Goal: Task Accomplishment & Management: Use online tool/utility

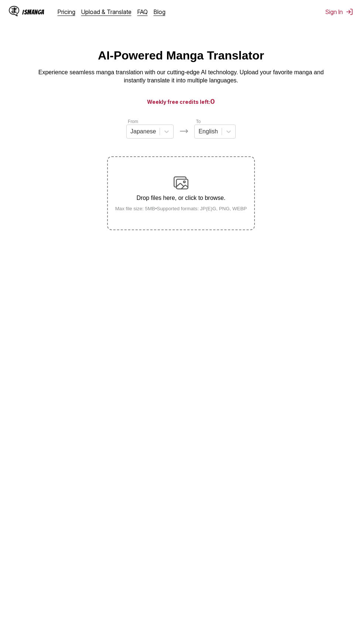
click at [237, 208] on small "Max file size: 5MB • Supported formats: JP(E)G, PNG, WEBP" at bounding box center [181, 209] width 144 height 6
click at [0, 0] on input "Drop files here, or click to browse. Max file size: 5MB • Supported formats: JP…" at bounding box center [0, 0] width 0 height 0
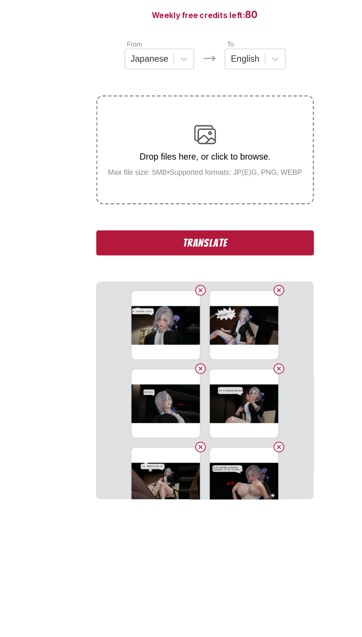
click at [234, 263] on button "Translate" at bounding box center [181, 256] width 148 height 17
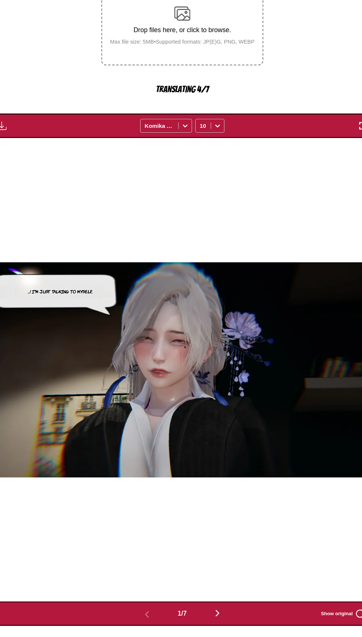
scroll to position [122, 0]
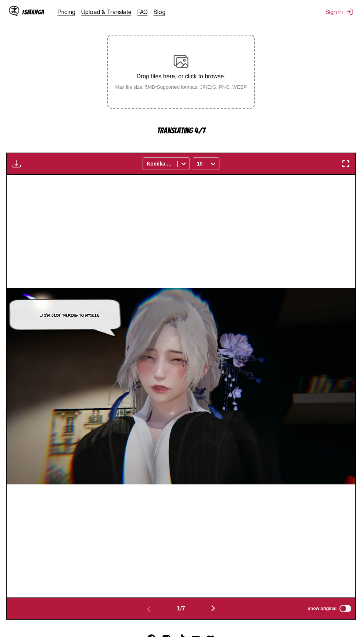
click at [346, 164] on img "button" at bounding box center [346, 163] width 9 height 9
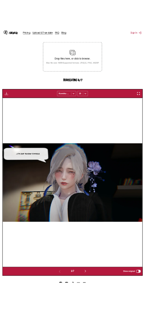
scroll to position [78, 0]
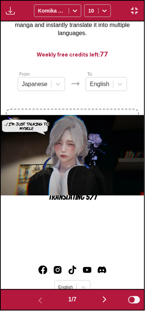
click at [105, 301] on img "button" at bounding box center [104, 300] width 9 height 9
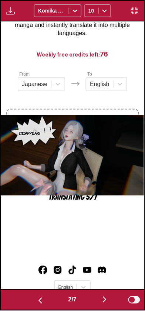
click at [103, 302] on img "button" at bounding box center [104, 300] width 9 height 9
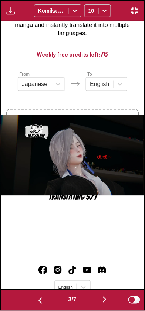
click at [103, 297] on img "button" at bounding box center [104, 300] width 9 height 9
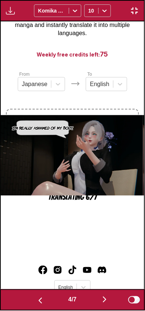
click at [108, 300] on img "button" at bounding box center [104, 300] width 9 height 9
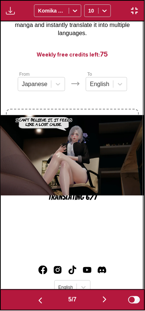
click at [101, 300] on button "button" at bounding box center [104, 300] width 44 height 11
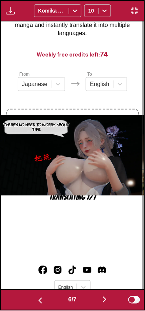
click at [108, 297] on img "button" at bounding box center [104, 300] width 9 height 9
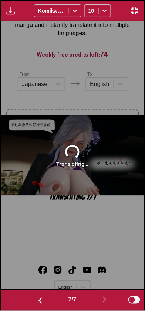
click at [36, 298] on img "button" at bounding box center [40, 301] width 9 height 9
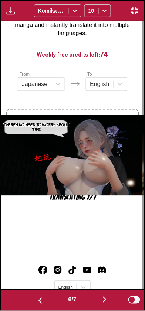
click at [37, 302] on img "button" at bounding box center [40, 301] width 9 height 9
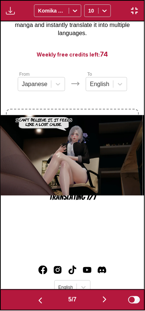
click at [38, 302] on img "button" at bounding box center [40, 301] width 9 height 9
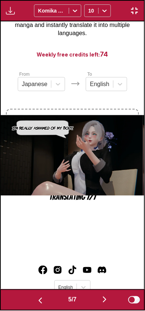
click at [38, 301] on img "button" at bounding box center [40, 301] width 9 height 9
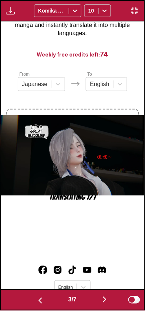
click at [37, 303] on img "button" at bounding box center [40, 301] width 9 height 9
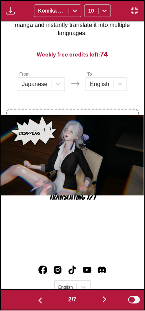
click at [36, 298] on img "button" at bounding box center [40, 301] width 9 height 9
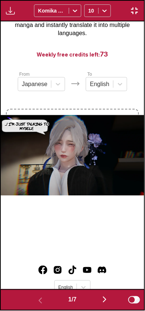
click at [103, 301] on img "button" at bounding box center [104, 300] width 9 height 9
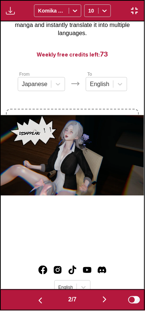
click at [101, 302] on button "button" at bounding box center [104, 300] width 44 height 11
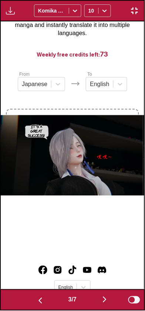
click at [103, 301] on img "button" at bounding box center [104, 300] width 9 height 9
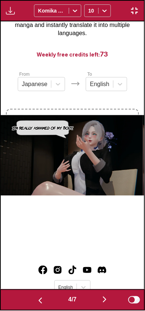
click at [102, 301] on img "button" at bounding box center [104, 300] width 9 height 9
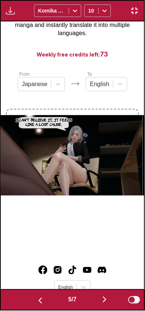
click at [103, 302] on img "button" at bounding box center [104, 300] width 9 height 9
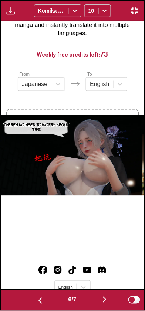
click at [103, 305] on button "button" at bounding box center [104, 300] width 44 height 11
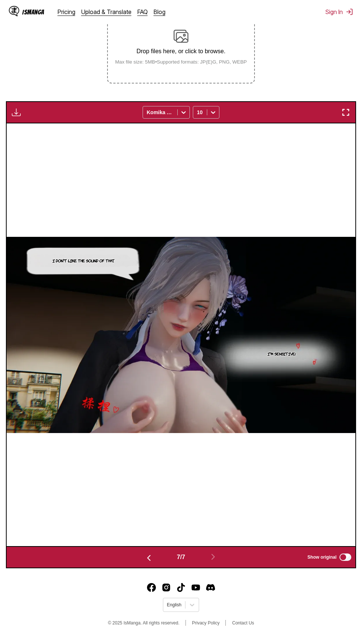
scroll to position [0, 0]
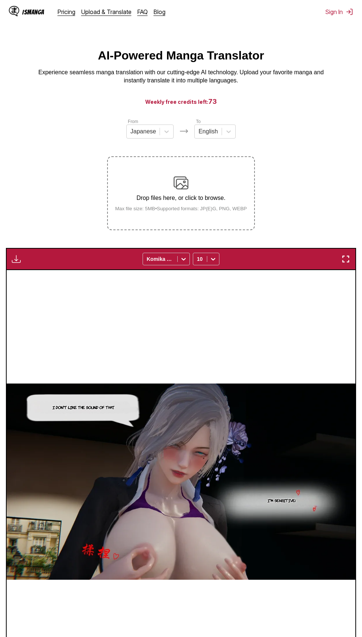
click at [142, 178] on div "Drop files here, or click to browse. Max file size: 5MB • Supported formats: JP…" at bounding box center [181, 194] width 144 height 36
click at [0, 0] on input "Drop files here, or click to browse. Max file size: 5MB • Supported formats: JP…" at bounding box center [0, 0] width 0 height 0
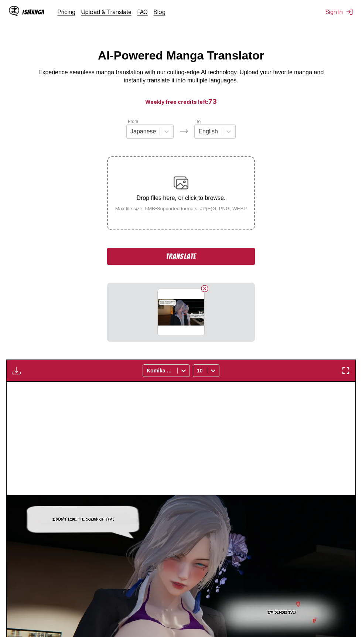
click at [230, 263] on button "Translate" at bounding box center [181, 256] width 148 height 17
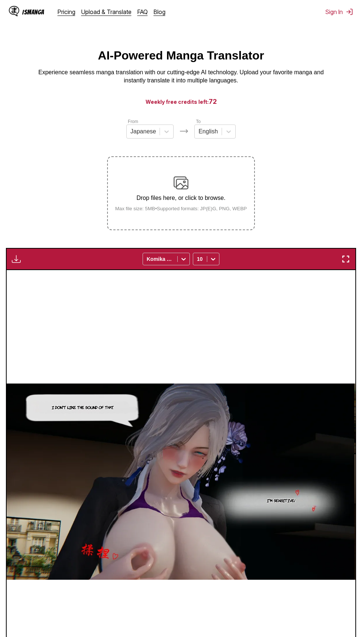
scroll to position [147, 0]
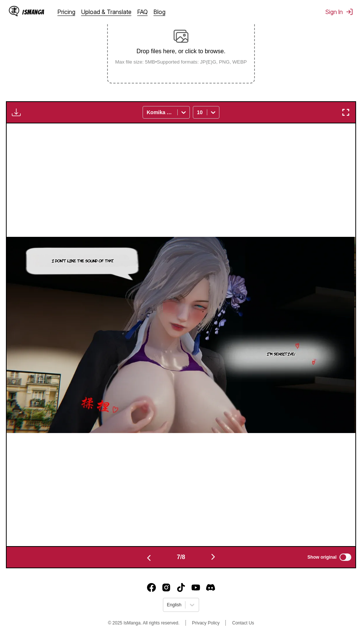
click at [215, 556] on img "button" at bounding box center [213, 557] width 9 height 9
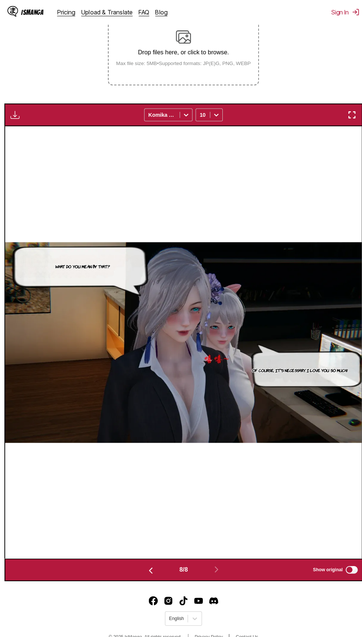
scroll to position [0, 0]
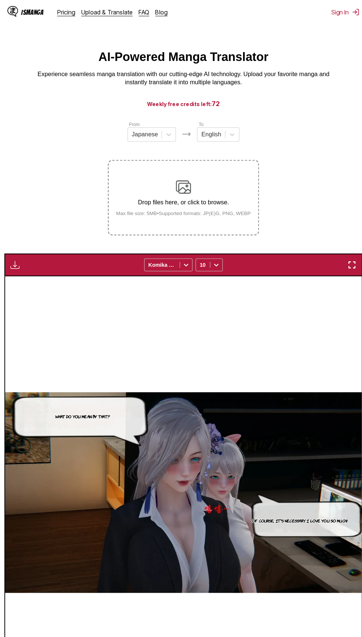
click at [224, 193] on div "Drop files here, or click to browse. Max file size: 5MB • Supported formats: JP…" at bounding box center [181, 194] width 144 height 36
click at [0, 0] on input "Drop files here, or click to browse. Max file size: 5MB • Supported formats: JP…" at bounding box center [0, 0] width 0 height 0
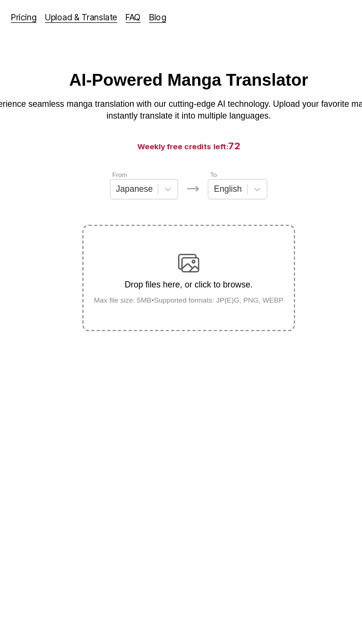
click at [221, 207] on small "Max file size: 5MB • Supported formats: JP(E)G, PNG, WEBP" at bounding box center [181, 209] width 144 height 6
click at [0, 0] on input "Drop files here, or click to browse. Max file size: 5MB • Supported formats: JP…" at bounding box center [0, 0] width 0 height 0
click at [203, 198] on p "Drop files here, or click to browse." at bounding box center [181, 198] width 144 height 7
click at [0, 0] on input "Drop files here, or click to browse. Max file size: 5MB • Supported formats: JP…" at bounding box center [0, 0] width 0 height 0
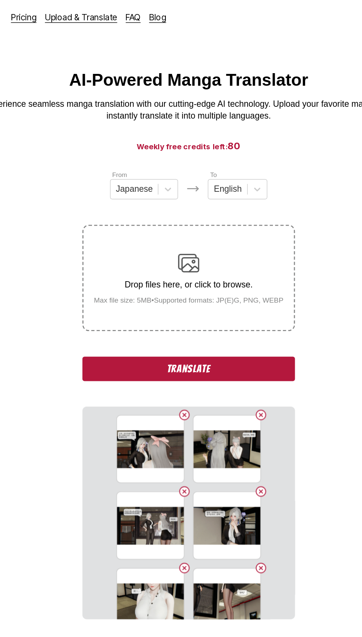
click at [221, 261] on button "Translate" at bounding box center [181, 256] width 148 height 17
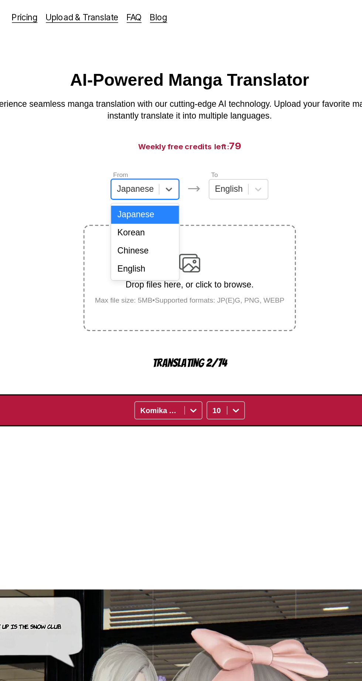
click at [164, 173] on div "Chinese" at bounding box center [149, 174] width 47 height 13
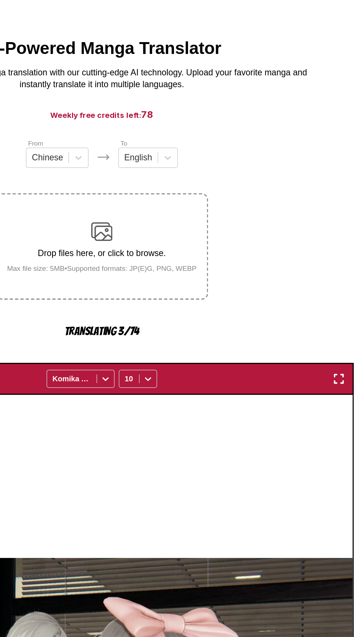
click at [343, 282] on img "button" at bounding box center [346, 285] width 9 height 9
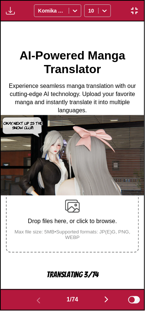
click at [105, 298] on img "button" at bounding box center [106, 300] width 9 height 9
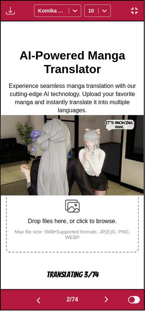
click at [107, 300] on img "button" at bounding box center [106, 300] width 9 height 9
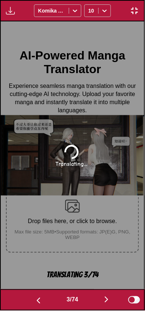
click at [37, 301] on img "button" at bounding box center [38, 301] width 9 height 9
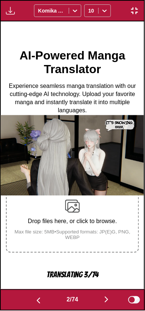
click at [109, 297] on img "button" at bounding box center [106, 300] width 9 height 9
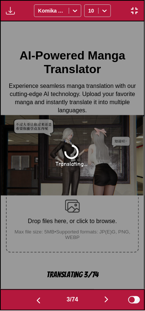
click at [42, 299] on button "button" at bounding box center [38, 300] width 44 height 11
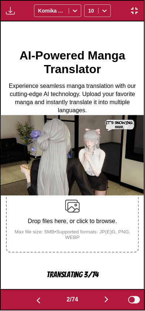
click at [41, 298] on img "button" at bounding box center [38, 301] width 9 height 9
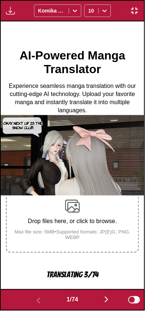
click at [105, 297] on img "button" at bounding box center [106, 300] width 9 height 9
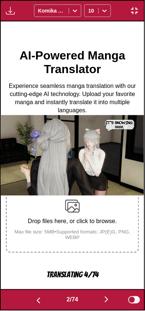
click at [106, 297] on img "button" at bounding box center [106, 300] width 9 height 9
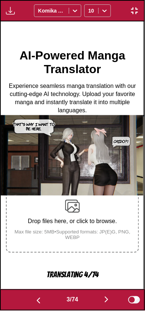
click at [106, 297] on img "button" at bounding box center [106, 300] width 9 height 9
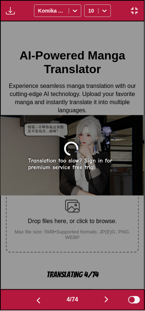
click at [41, 297] on img "button" at bounding box center [38, 301] width 9 height 9
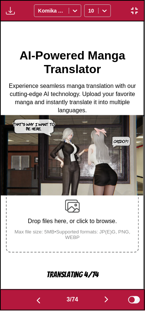
click at [105, 296] on img "button" at bounding box center [106, 300] width 9 height 9
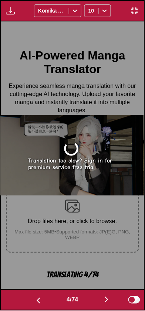
click at [37, 301] on img "button" at bounding box center [38, 301] width 9 height 9
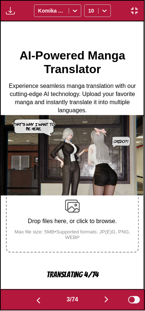
click at [101, 302] on button "button" at bounding box center [106, 300] width 44 height 11
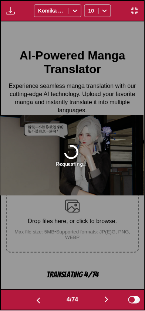
click at [43, 305] on button "button" at bounding box center [38, 300] width 44 height 11
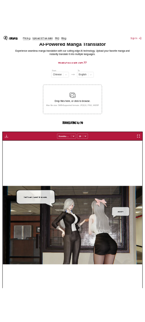
scroll to position [31, 0]
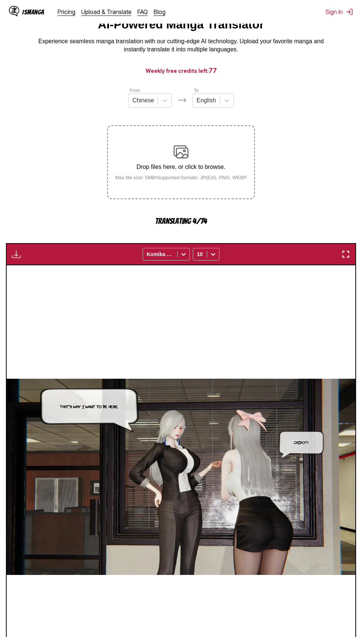
click at [345, 255] on img "button" at bounding box center [346, 254] width 9 height 9
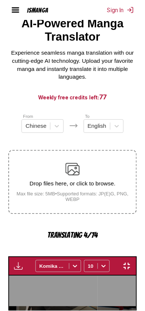
scroll to position [0, 288]
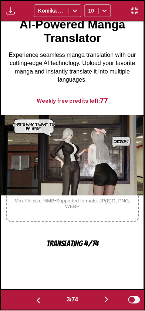
click at [104, 299] on img "button" at bounding box center [106, 300] width 9 height 9
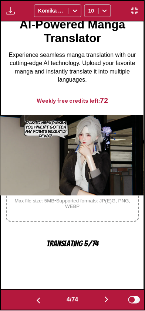
click at [105, 301] on img "button" at bounding box center [106, 300] width 9 height 9
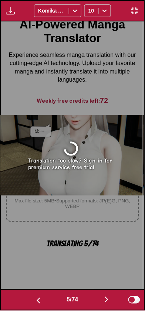
click at [34, 298] on img "button" at bounding box center [38, 301] width 9 height 9
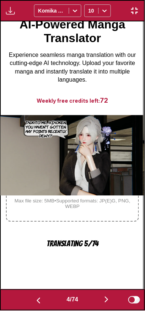
click at [104, 301] on img "button" at bounding box center [106, 300] width 9 height 9
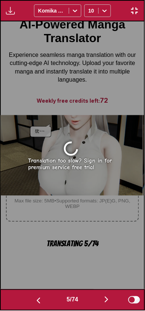
click at [98, 296] on button "button" at bounding box center [106, 300] width 44 height 11
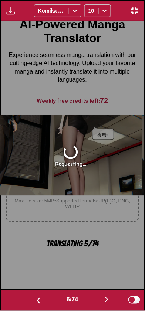
click at [98, 295] on button "button" at bounding box center [106, 300] width 44 height 11
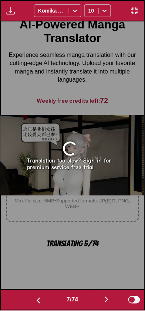
click at [105, 300] on img "button" at bounding box center [106, 300] width 9 height 9
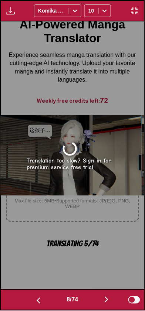
click at [39, 298] on img "button" at bounding box center [38, 301] width 9 height 9
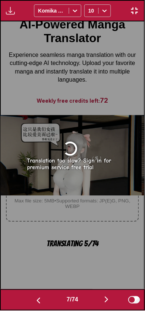
click at [41, 298] on button "button" at bounding box center [38, 300] width 44 height 11
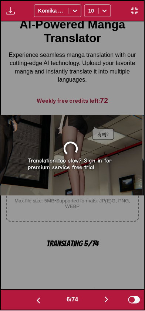
click at [40, 297] on img "button" at bounding box center [38, 301] width 9 height 9
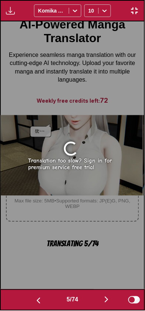
click at [41, 297] on img "button" at bounding box center [38, 301] width 9 height 9
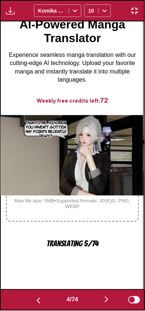
click at [107, 304] on img "button" at bounding box center [106, 300] width 9 height 9
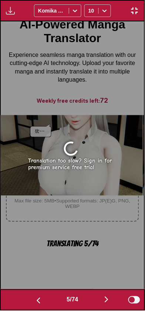
click at [102, 304] on button "button" at bounding box center [106, 300] width 44 height 11
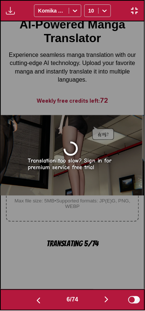
click at [101, 297] on button "button" at bounding box center [106, 300] width 44 height 11
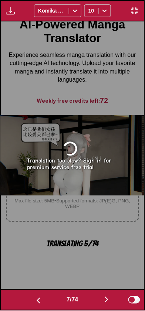
click at [101, 297] on button "button" at bounding box center [106, 300] width 44 height 11
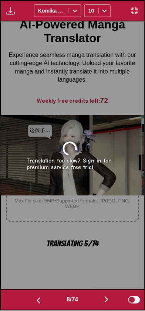
click at [100, 297] on button "button" at bounding box center [106, 300] width 44 height 11
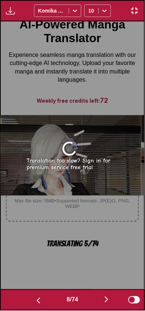
click at [99, 297] on button "button" at bounding box center [106, 300] width 44 height 11
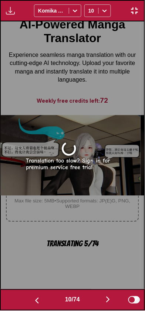
click at [99, 296] on button "button" at bounding box center [108, 300] width 44 height 11
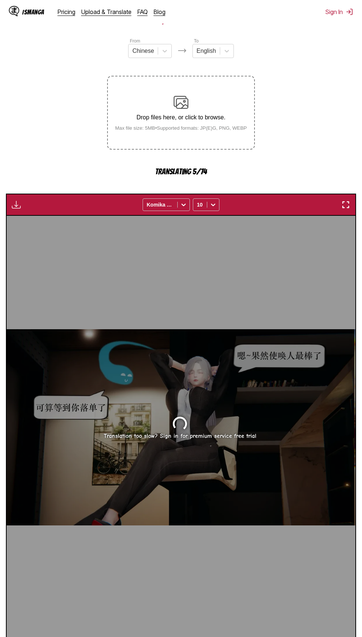
scroll to position [0, 0]
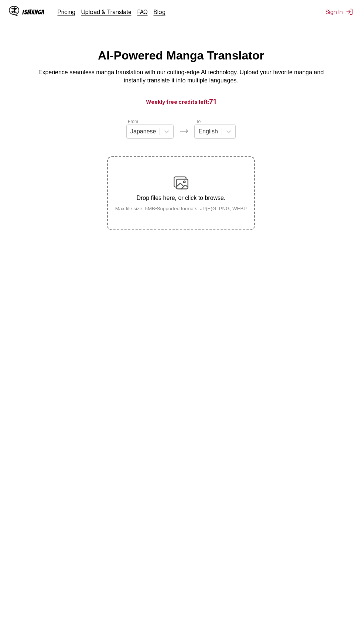
click at [236, 196] on p "Drop files here, or click to browse." at bounding box center [181, 198] width 144 height 7
click at [0, 0] on input "Drop files here, or click to browse. Max file size: 5MB • Supported formats: JP…" at bounding box center [0, 0] width 0 height 0
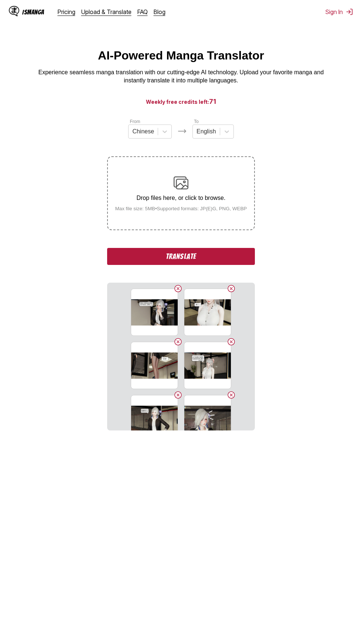
click at [248, 265] on button "Translate" at bounding box center [181, 256] width 148 height 17
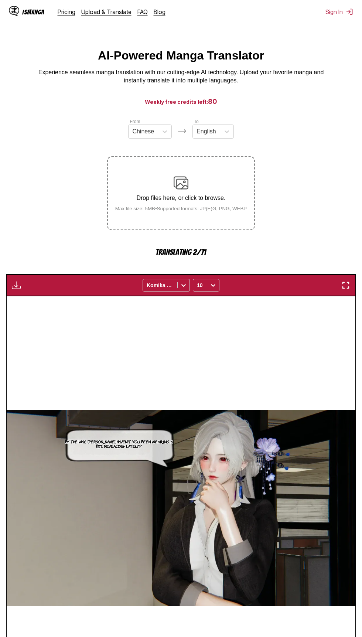
click at [346, 290] on button "button" at bounding box center [345, 286] width 13 height 10
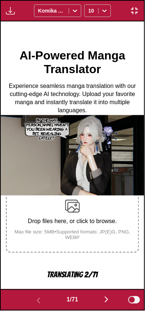
click at [111, 297] on img "button" at bounding box center [106, 300] width 9 height 9
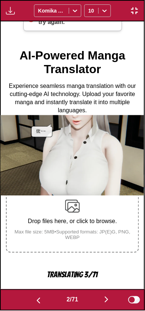
click at [34, 301] on img "button" at bounding box center [38, 301] width 9 height 9
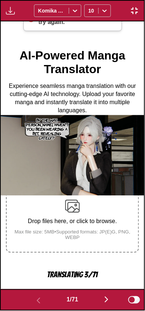
click at [106, 301] on img "button" at bounding box center [106, 300] width 9 height 9
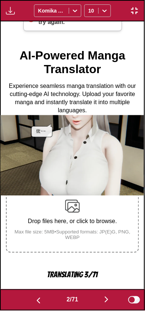
click at [104, 298] on img "button" at bounding box center [106, 300] width 9 height 9
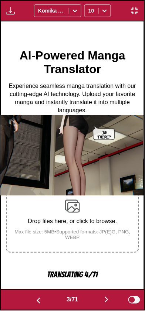
click at [37, 299] on img "button" at bounding box center [38, 301] width 9 height 9
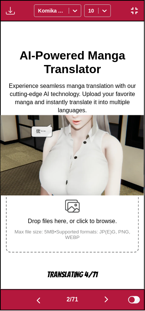
click at [39, 301] on img "button" at bounding box center [38, 301] width 9 height 9
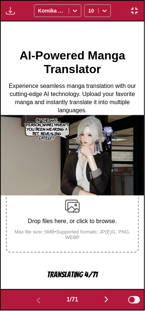
click at [102, 296] on button "button" at bounding box center [106, 300] width 44 height 11
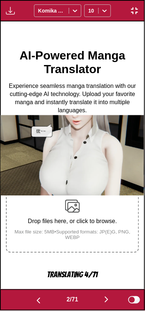
click at [100, 295] on button "button" at bounding box center [106, 300] width 44 height 11
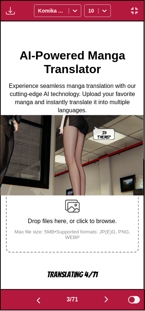
click at [100, 297] on button "button" at bounding box center [106, 300] width 44 height 11
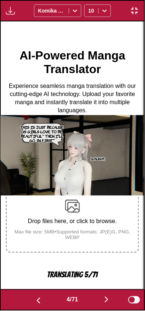
click at [105, 298] on img "button" at bounding box center [106, 300] width 9 height 9
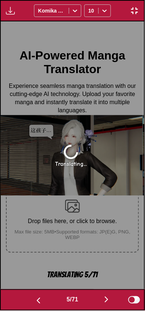
click at [38, 302] on img "button" at bounding box center [38, 301] width 9 height 9
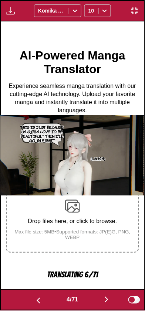
click at [108, 298] on img "button" at bounding box center [106, 300] width 9 height 9
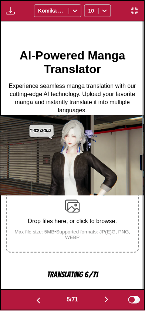
click at [107, 302] on img "button" at bounding box center [106, 300] width 9 height 9
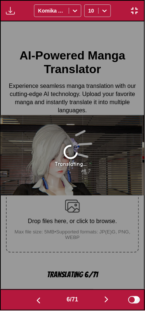
click at [105, 306] on button "button" at bounding box center [106, 300] width 44 height 11
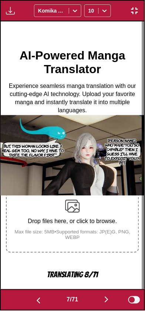
click at [108, 302] on img "button" at bounding box center [106, 300] width 9 height 9
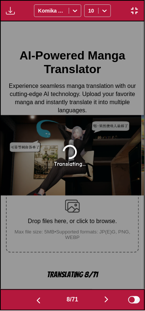
click at [38, 301] on img "button" at bounding box center [38, 301] width 9 height 9
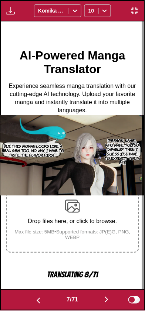
click at [43, 303] on button "button" at bounding box center [38, 300] width 44 height 11
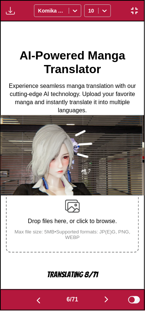
click at [41, 301] on button "button" at bounding box center [38, 300] width 44 height 11
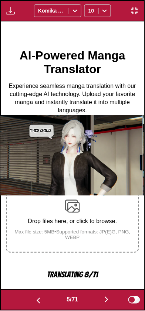
click at [41, 301] on img "button" at bounding box center [38, 301] width 9 height 9
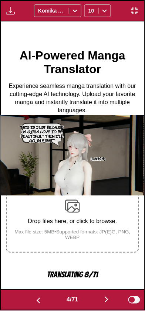
click at [40, 301] on img "button" at bounding box center [38, 301] width 9 height 9
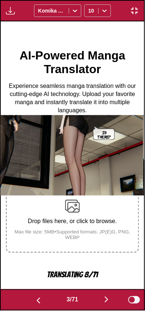
click at [41, 301] on img "button" at bounding box center [38, 301] width 9 height 9
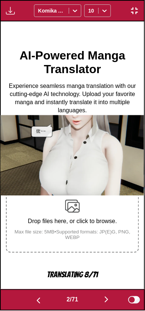
click at [39, 304] on img "button" at bounding box center [38, 301] width 9 height 9
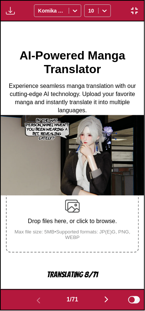
click at [111, 302] on img "button" at bounding box center [106, 300] width 9 height 9
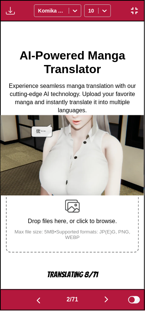
click at [110, 299] on img "button" at bounding box center [106, 300] width 9 height 9
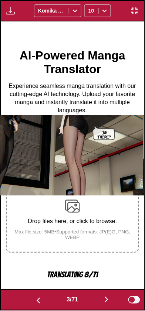
click at [108, 298] on img "button" at bounding box center [106, 300] width 9 height 9
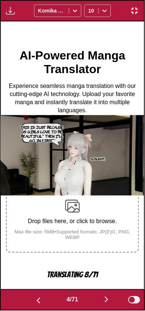
click at [113, 299] on button "button" at bounding box center [106, 300] width 44 height 11
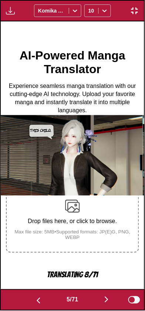
click at [113, 304] on button "button" at bounding box center [106, 300] width 44 height 11
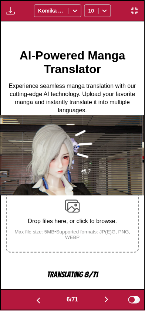
click at [111, 302] on img "button" at bounding box center [106, 300] width 9 height 9
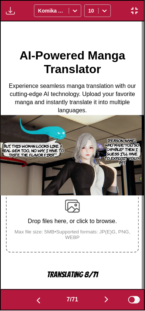
click at [111, 303] on img "button" at bounding box center [106, 300] width 9 height 9
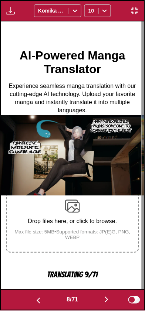
click at [108, 305] on button "button" at bounding box center [106, 300] width 44 height 11
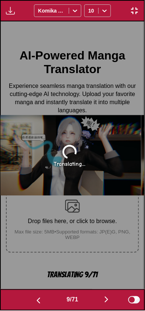
click at [41, 306] on button "button" at bounding box center [38, 300] width 44 height 11
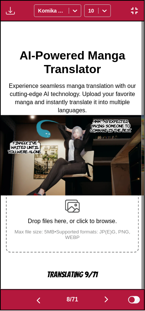
click at [103, 298] on button "button" at bounding box center [106, 300] width 44 height 11
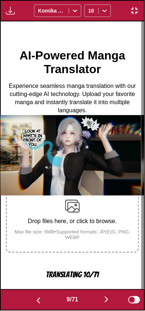
click at [108, 302] on img "button" at bounding box center [106, 300] width 9 height 9
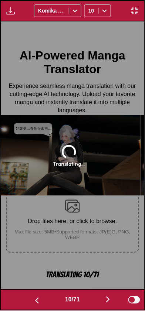
click at [102, 296] on button "button" at bounding box center [108, 300] width 44 height 11
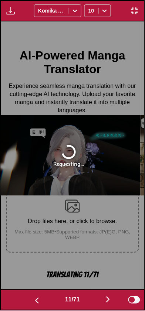
click at [40, 304] on button "button" at bounding box center [37, 300] width 44 height 11
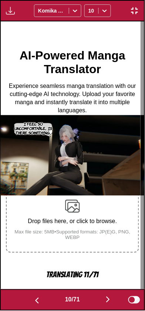
click at [108, 301] on img "button" at bounding box center [108, 300] width 9 height 9
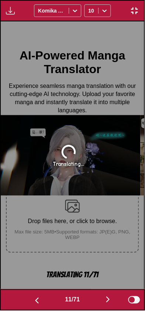
click at [104, 301] on button "button" at bounding box center [108, 300] width 44 height 11
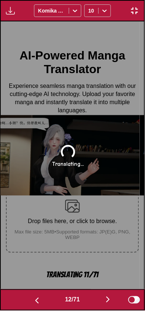
click at [41, 304] on button "button" at bounding box center [37, 300] width 44 height 11
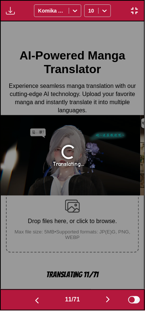
click at [43, 305] on button "button" at bounding box center [37, 300] width 44 height 11
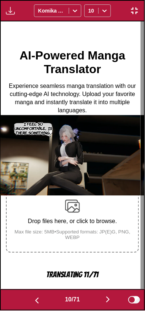
click at [42, 302] on button "button" at bounding box center [37, 300] width 44 height 11
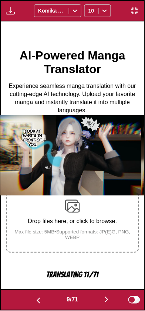
click at [42, 302] on button "button" at bounding box center [38, 300] width 44 height 11
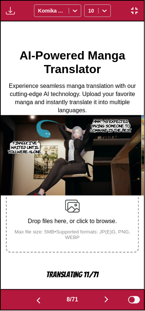
click at [45, 302] on button "button" at bounding box center [38, 300] width 44 height 11
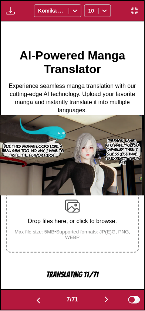
click at [40, 299] on img "button" at bounding box center [38, 301] width 9 height 9
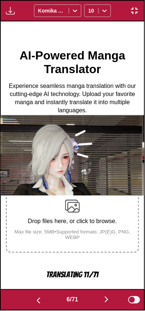
click at [39, 297] on img "button" at bounding box center [38, 301] width 9 height 9
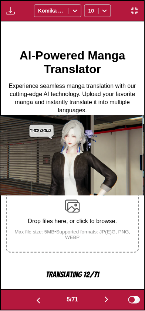
click at [43, 298] on button "button" at bounding box center [38, 300] width 44 height 11
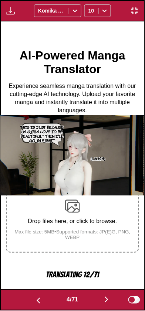
click at [106, 297] on img "button" at bounding box center [106, 300] width 9 height 9
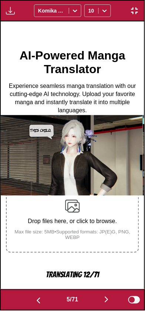
click at [110, 296] on img "button" at bounding box center [106, 300] width 9 height 9
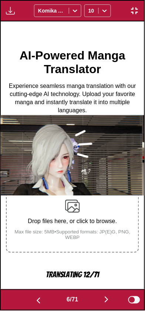
click at [110, 297] on img "button" at bounding box center [106, 300] width 9 height 9
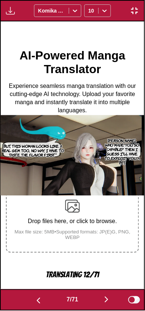
click at [110, 297] on img "button" at bounding box center [106, 300] width 9 height 9
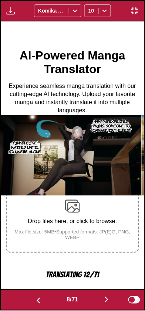
click at [111, 297] on img "button" at bounding box center [106, 300] width 9 height 9
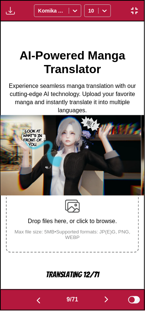
click at [40, 299] on img "button" at bounding box center [38, 301] width 9 height 9
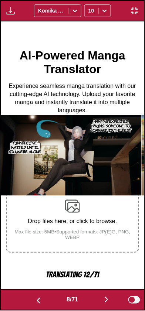
click at [47, 297] on button "button" at bounding box center [38, 300] width 44 height 11
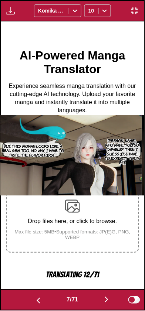
click at [111, 298] on img "button" at bounding box center [106, 300] width 9 height 9
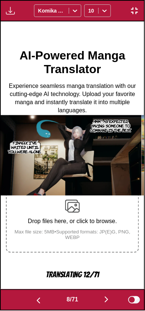
click at [110, 301] on img "button" at bounding box center [106, 300] width 9 height 9
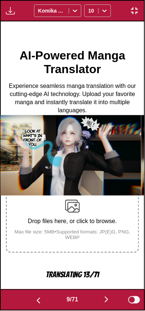
click at [109, 300] on img "button" at bounding box center [106, 300] width 9 height 9
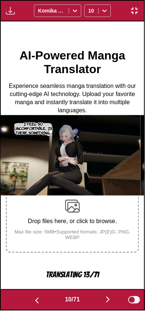
click at [108, 298] on img "button" at bounding box center [108, 300] width 9 height 9
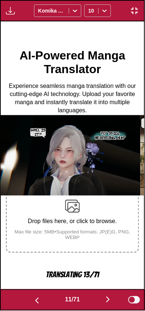
click at [109, 300] on img "button" at bounding box center [108, 300] width 9 height 9
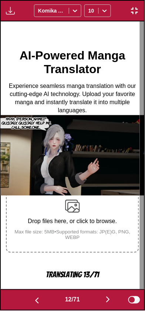
click at [102, 302] on button "button" at bounding box center [108, 300] width 44 height 11
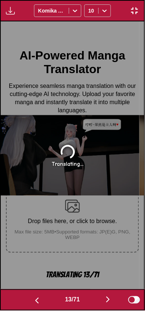
click at [37, 302] on img "button" at bounding box center [37, 301] width 9 height 9
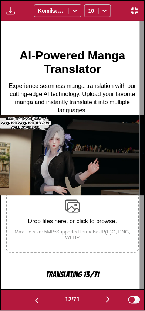
click at [104, 299] on button "button" at bounding box center [108, 300] width 44 height 11
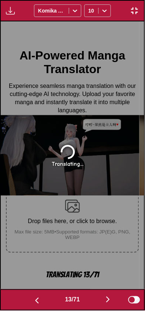
click at [40, 303] on button "button" at bounding box center [37, 300] width 44 height 11
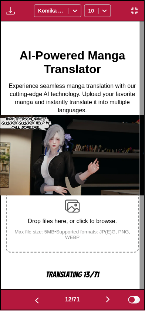
click at [42, 302] on button "button" at bounding box center [37, 300] width 44 height 11
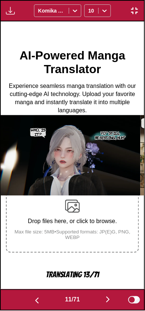
click at [106, 297] on img "button" at bounding box center [108, 300] width 9 height 9
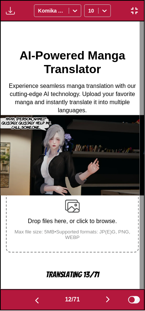
click at [106, 298] on img "button" at bounding box center [108, 300] width 9 height 9
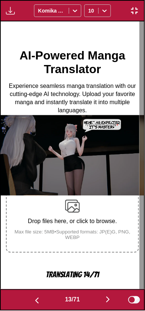
click at [106, 297] on img "button" at bounding box center [108, 300] width 9 height 9
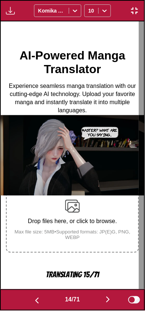
click at [103, 301] on button "button" at bounding box center [108, 300] width 44 height 11
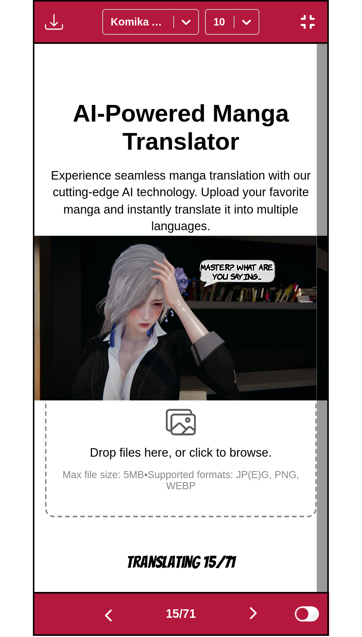
scroll to position [0, 2014]
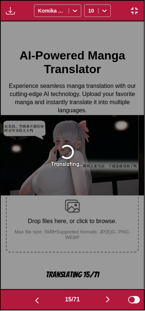
click at [138, 9] on img "button" at bounding box center [134, 10] width 9 height 9
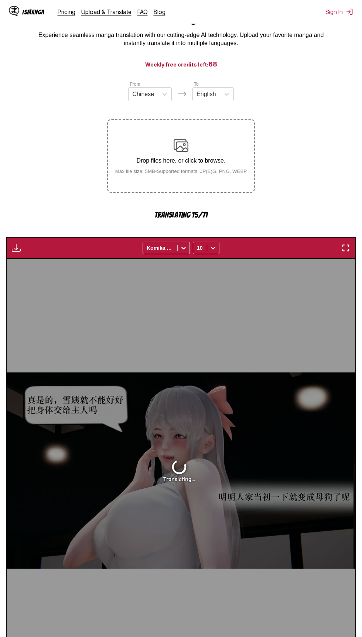
scroll to position [78, 0]
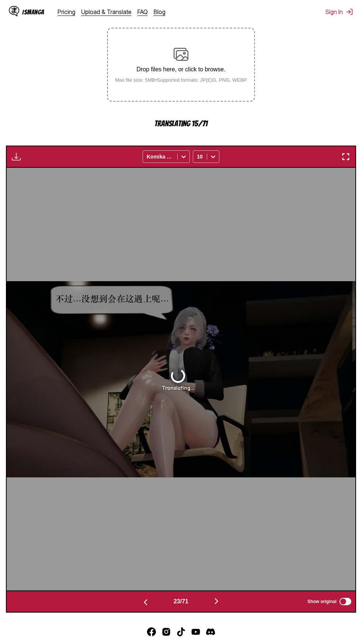
scroll to position [129, 0]
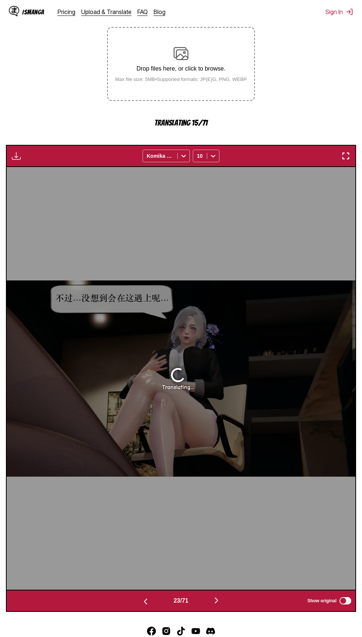
click at [148, 603] on img "button" at bounding box center [145, 602] width 9 height 9
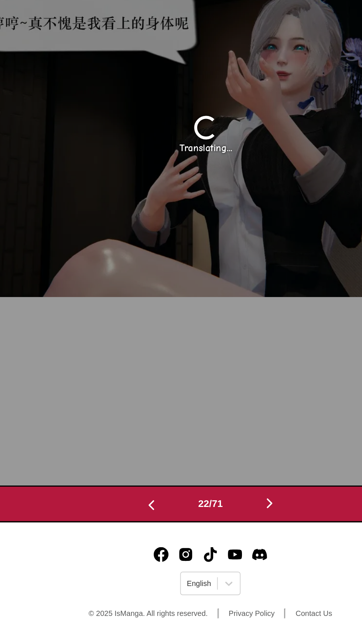
scroll to position [172, 0]
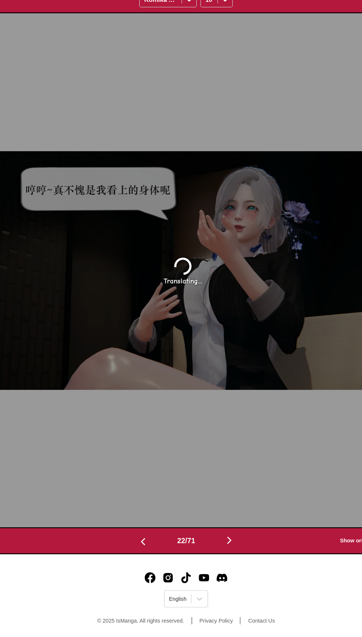
click at [149, 558] on button "button" at bounding box center [146, 558] width 44 height 11
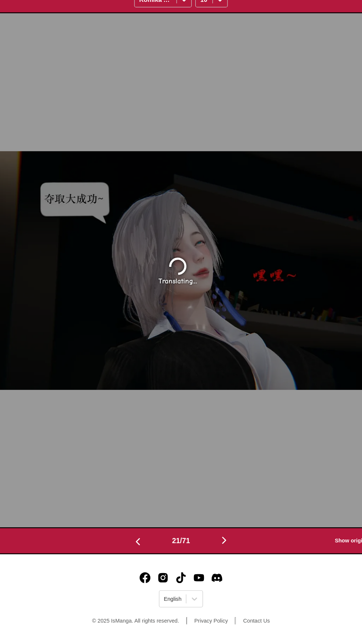
click at [152, 561] on button "button" at bounding box center [146, 558] width 44 height 11
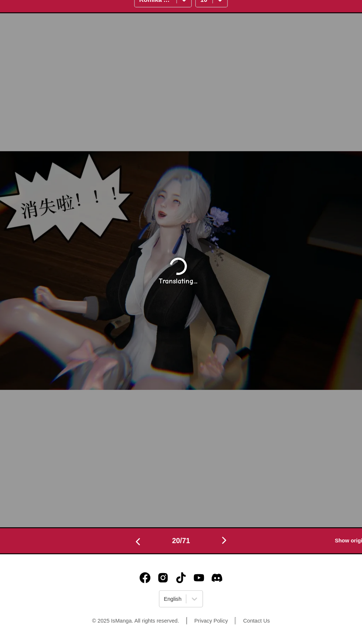
click at [155, 558] on button "button" at bounding box center [146, 558] width 44 height 11
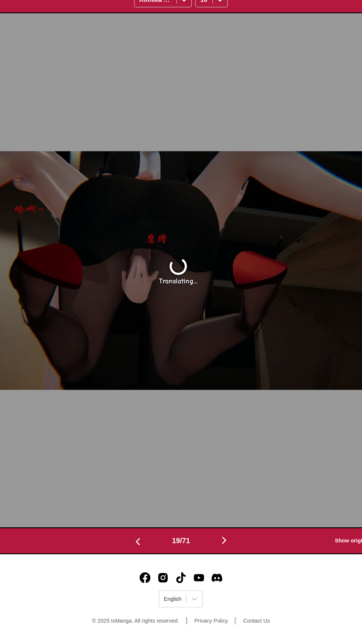
click at [149, 564] on button "button" at bounding box center [146, 558] width 44 height 11
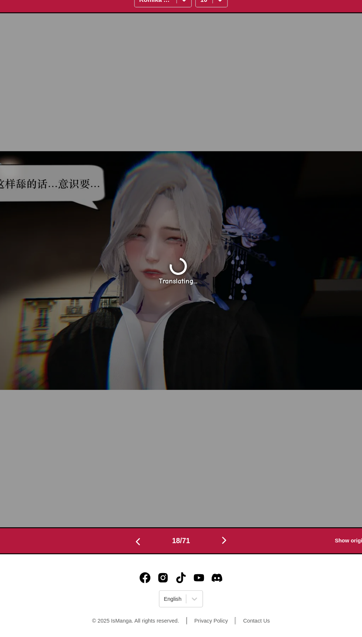
click at [149, 561] on button "button" at bounding box center [146, 558] width 44 height 11
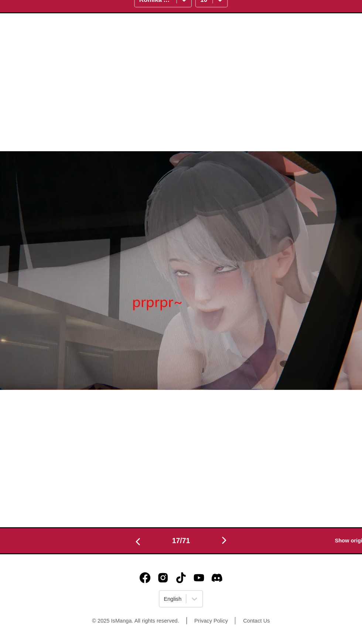
click at [223, 563] on button "button" at bounding box center [216, 558] width 44 height 11
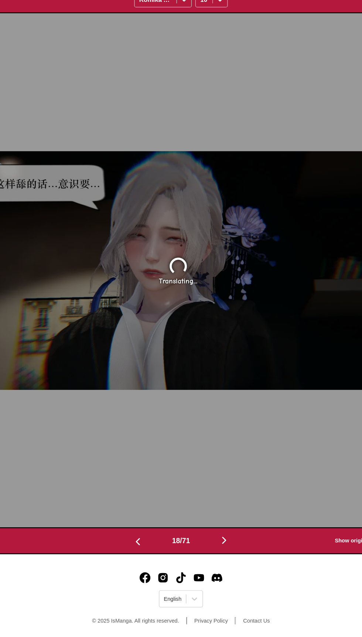
click at [143, 561] on img "button" at bounding box center [145, 559] width 9 height 9
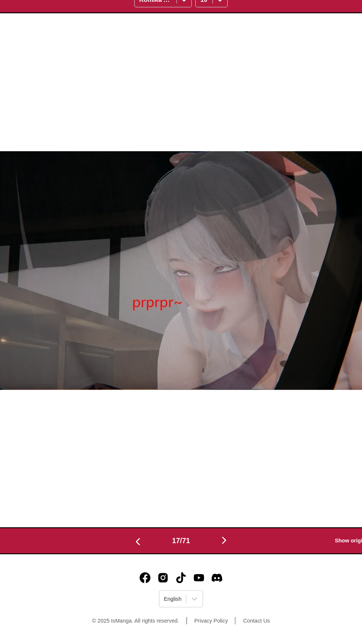
click at [136, 562] on button "button" at bounding box center [146, 558] width 44 height 11
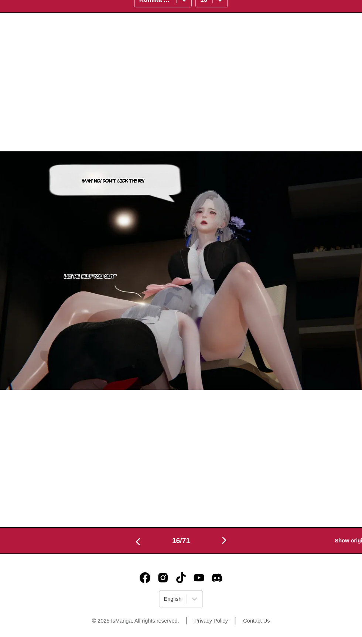
click at [134, 563] on button "button" at bounding box center [146, 558] width 44 height 11
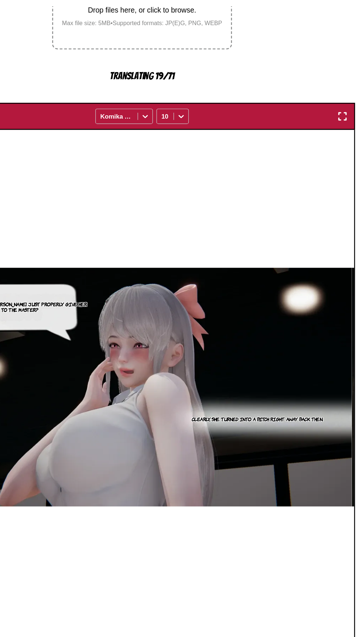
click at [346, 116] on img "button" at bounding box center [346, 114] width 9 height 9
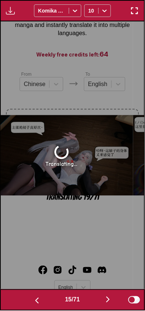
scroll to position [0, 2014]
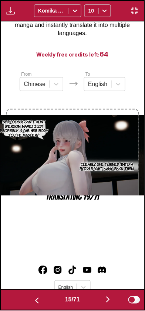
click at [33, 304] on img "button" at bounding box center [37, 301] width 9 height 9
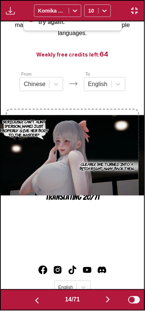
scroll to position [0, 1870]
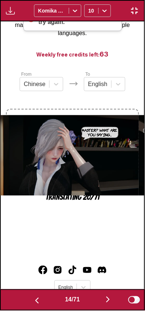
click at [33, 304] on img "button" at bounding box center [37, 301] width 9 height 9
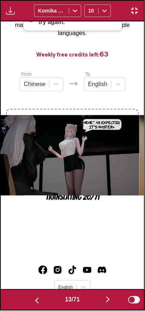
click at [109, 300] on img "button" at bounding box center [108, 300] width 9 height 9
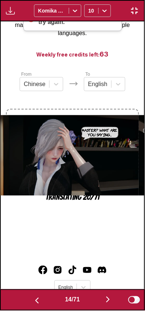
click at [102, 298] on button "button" at bounding box center [108, 300] width 44 height 11
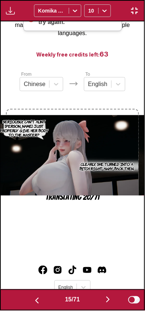
click at [104, 301] on button "button" at bounding box center [108, 300] width 44 height 11
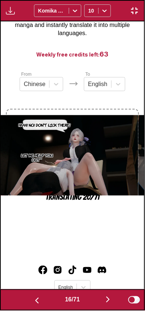
click at [104, 298] on button "button" at bounding box center [108, 300] width 44 height 11
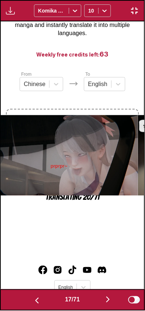
click at [102, 298] on button "button" at bounding box center [108, 300] width 44 height 11
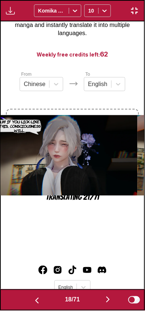
click at [107, 303] on img "button" at bounding box center [108, 300] width 9 height 9
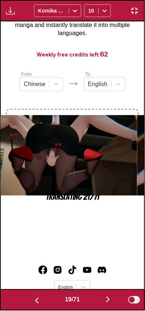
click at [106, 301] on img "button" at bounding box center [108, 300] width 9 height 9
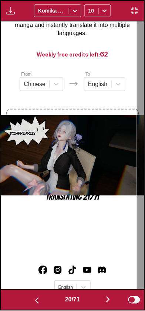
click at [104, 305] on button "button" at bounding box center [108, 300] width 44 height 11
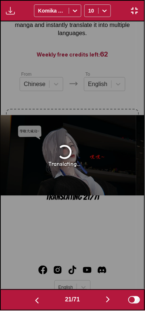
click at [36, 299] on img "button" at bounding box center [37, 301] width 9 height 9
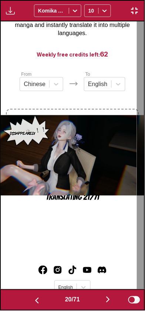
click at [36, 298] on img "button" at bounding box center [37, 301] width 9 height 9
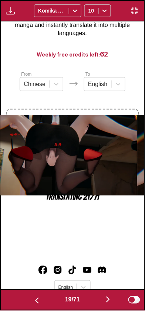
click at [35, 300] on img "button" at bounding box center [37, 301] width 9 height 9
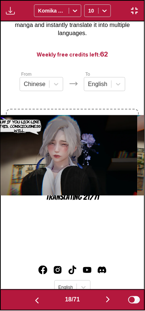
click at [33, 301] on img "button" at bounding box center [37, 301] width 9 height 9
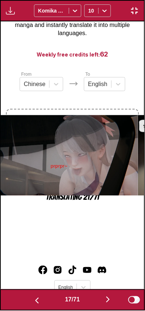
click at [40, 302] on button "button" at bounding box center [37, 300] width 44 height 11
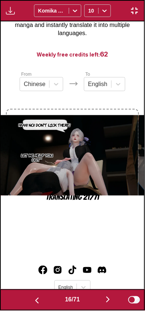
click at [42, 297] on button "button" at bounding box center [37, 300] width 44 height 11
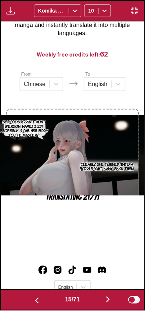
click at [106, 300] on img "button" at bounding box center [108, 300] width 9 height 9
click at [104, 300] on button "button" at bounding box center [108, 300] width 44 height 11
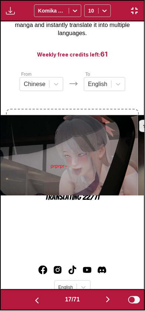
click at [96, 299] on button "button" at bounding box center [108, 300] width 44 height 11
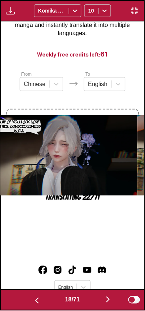
click at [101, 303] on button "button" at bounding box center [108, 300] width 44 height 11
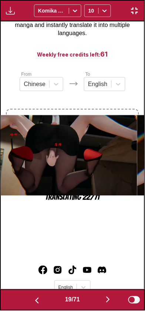
click at [101, 301] on button "button" at bounding box center [108, 300] width 44 height 11
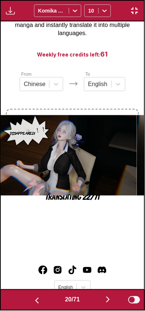
click at [101, 302] on button "button" at bounding box center [108, 300] width 44 height 11
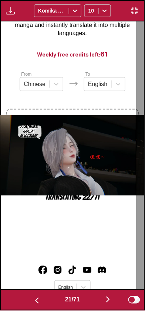
click at [106, 304] on button "button" at bounding box center [108, 300] width 44 height 11
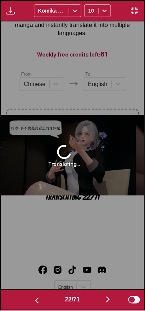
click at [33, 299] on img "button" at bounding box center [37, 301] width 9 height 9
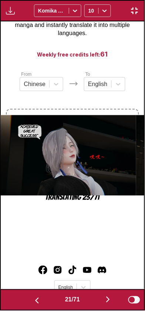
click at [105, 298] on img "button" at bounding box center [108, 300] width 9 height 9
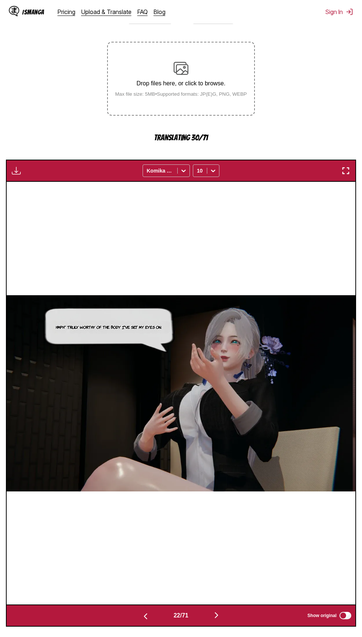
scroll to position [119, 0]
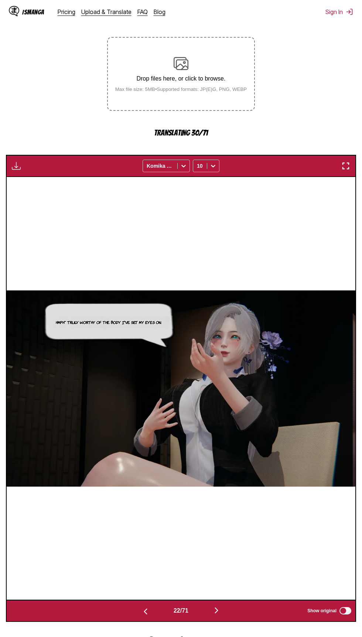
click at [343, 166] on img "button" at bounding box center [346, 166] width 9 height 9
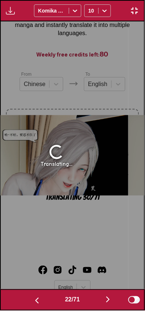
scroll to position [0, 3021]
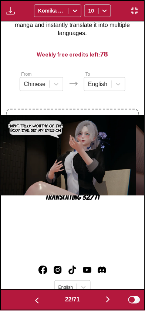
click at [33, 297] on img "button" at bounding box center [37, 301] width 9 height 9
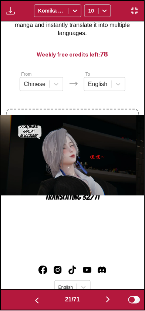
click at [33, 297] on img "button" at bounding box center [37, 301] width 9 height 9
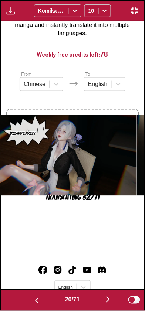
click at [33, 297] on img "button" at bounding box center [37, 301] width 9 height 9
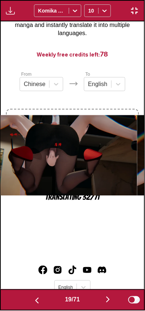
click at [31, 296] on button "button" at bounding box center [37, 300] width 44 height 11
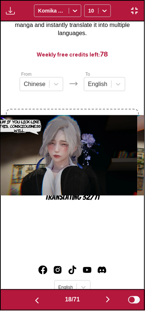
click at [31, 295] on button "button" at bounding box center [37, 300] width 44 height 11
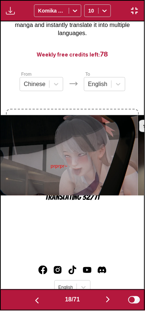
click at [29, 296] on button "button" at bounding box center [37, 300] width 44 height 11
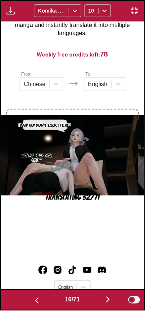
click at [32, 296] on button "button" at bounding box center [37, 300] width 44 height 11
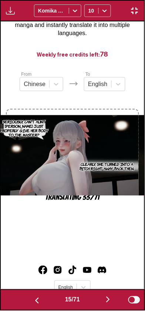
click at [30, 297] on button "button" at bounding box center [37, 300] width 44 height 11
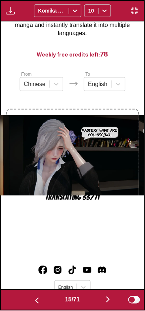
click at [31, 296] on button "button" at bounding box center [37, 300] width 44 height 11
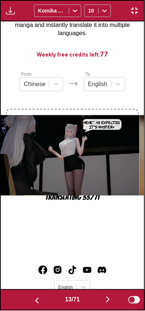
click at [30, 297] on button "button" at bounding box center [37, 300] width 44 height 11
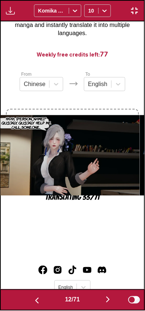
click at [30, 298] on button "button" at bounding box center [37, 300] width 44 height 11
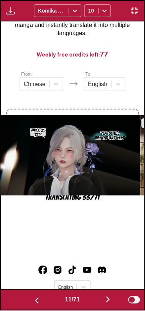
click at [29, 299] on button "button" at bounding box center [37, 300] width 44 height 11
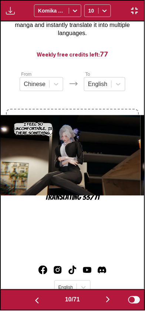
click at [33, 298] on img "button" at bounding box center [37, 301] width 9 height 9
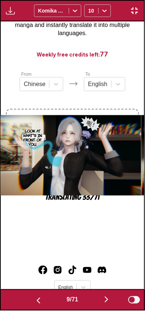
click at [105, 297] on img "button" at bounding box center [106, 300] width 9 height 9
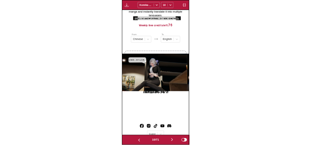
scroll to position [0, 2790]
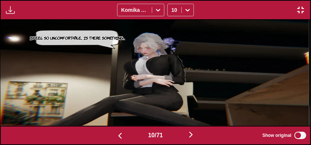
click at [229, 107] on img at bounding box center [154, 73] width 310 height 106
click at [196, 138] on img "button" at bounding box center [191, 134] width 9 height 9
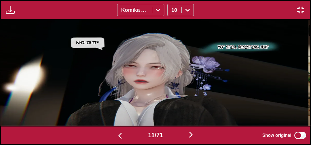
click at [118, 133] on img "button" at bounding box center [120, 135] width 9 height 9
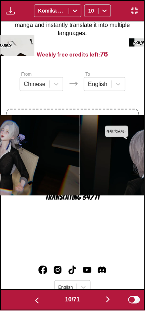
scroll to position [0, 1295]
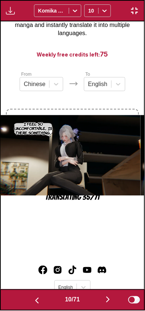
click at [91, 189] on img at bounding box center [68, 155] width 143 height 81
click at [91, 188] on img at bounding box center [68, 155] width 143 height 81
click at [134, 7] on img "button" at bounding box center [134, 10] width 9 height 9
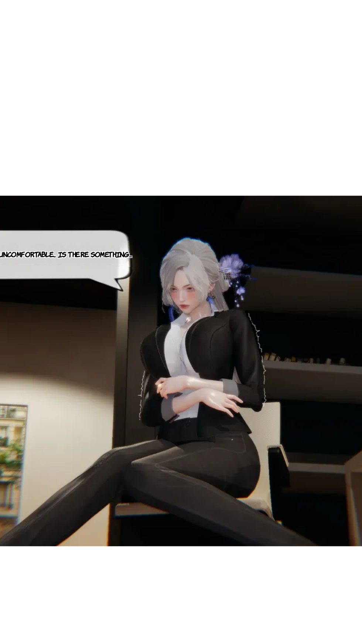
scroll to position [78, 0]
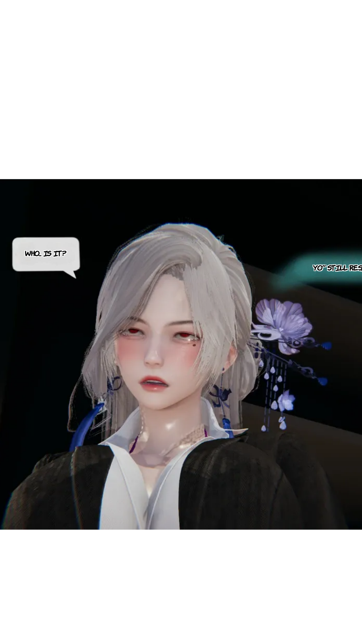
scroll to position [0, 3841]
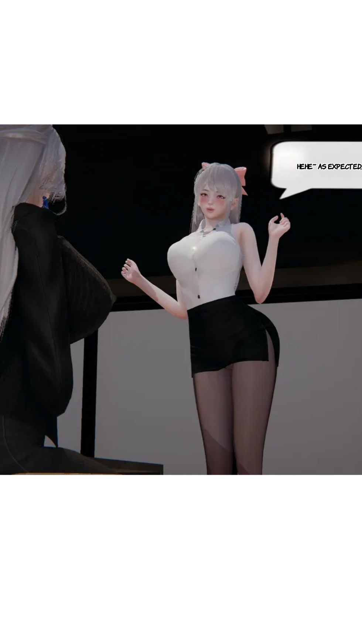
scroll to position [78, 0]
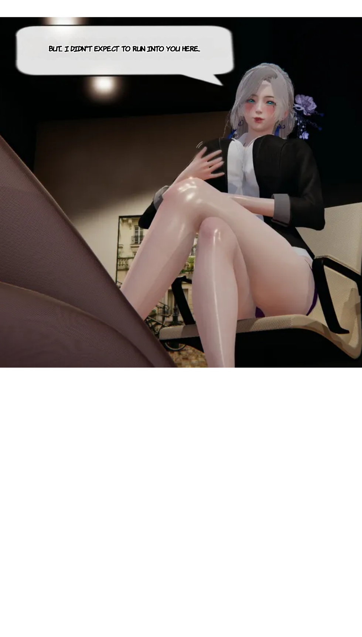
click at [189, 582] on div "But... I didn't expect to run into you here..." at bounding box center [178, 430] width 349 height 423
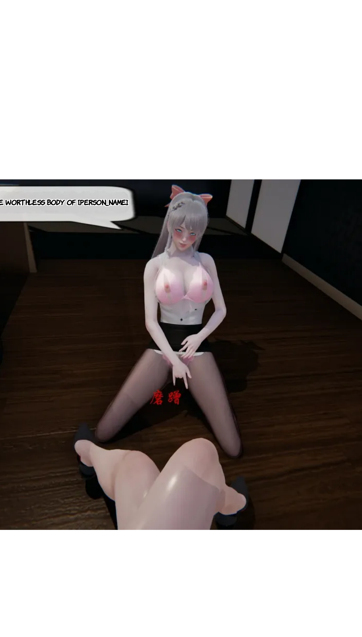
scroll to position [0, 8380]
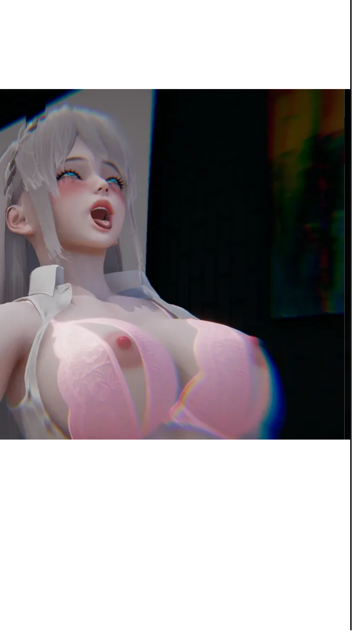
scroll to position [76, 0]
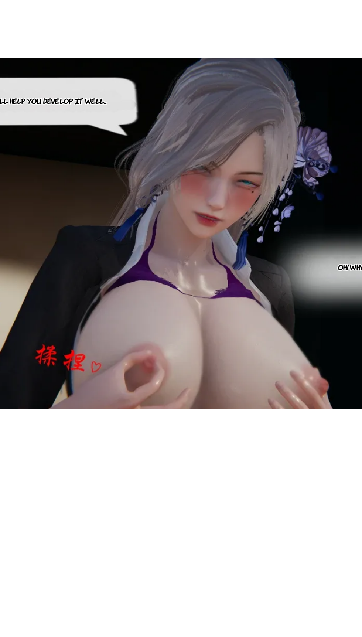
scroll to position [78, 0]
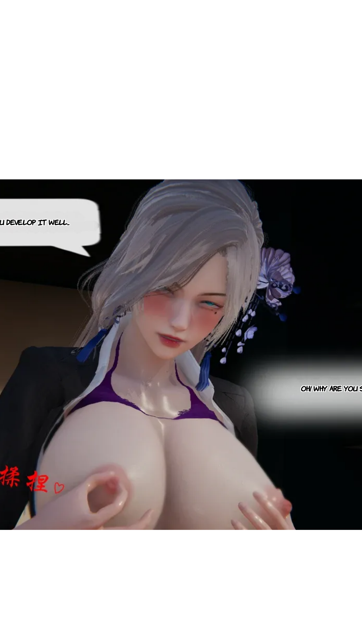
scroll to position [0, 9777]
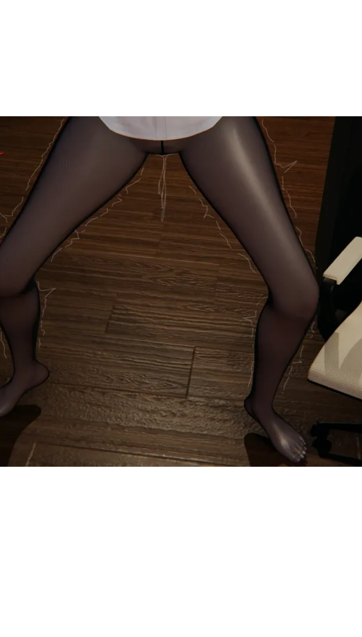
scroll to position [78, 0]
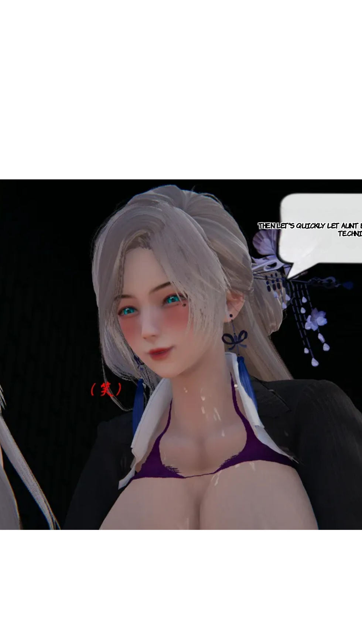
scroll to position [0, 11523]
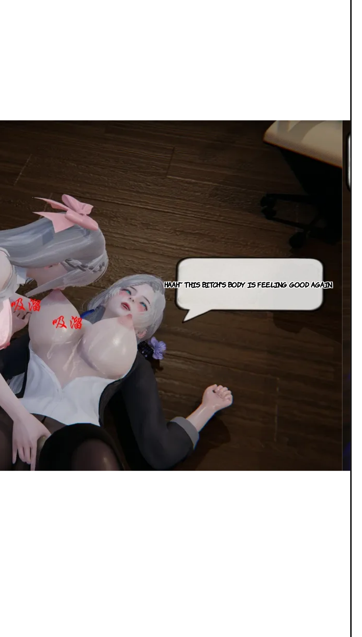
scroll to position [78, 0]
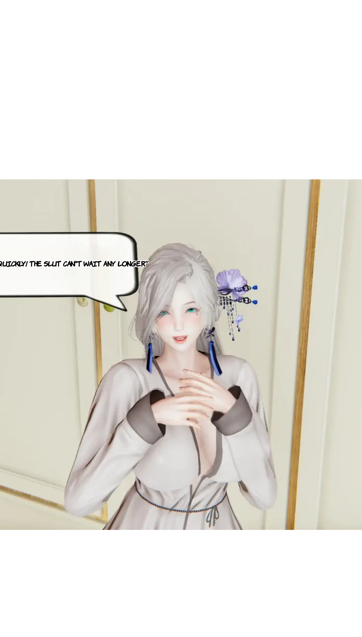
scroll to position [0, 0]
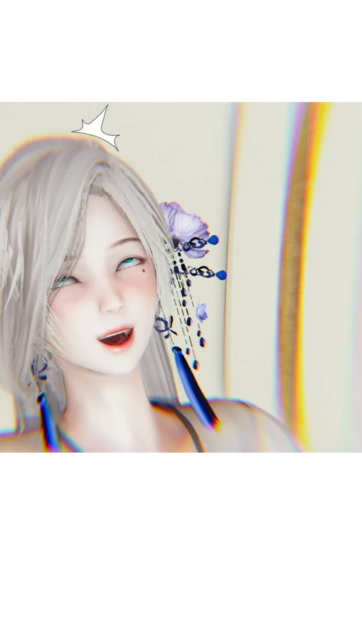
click at [259, 581] on div at bounding box center [175, 430] width 349 height 423
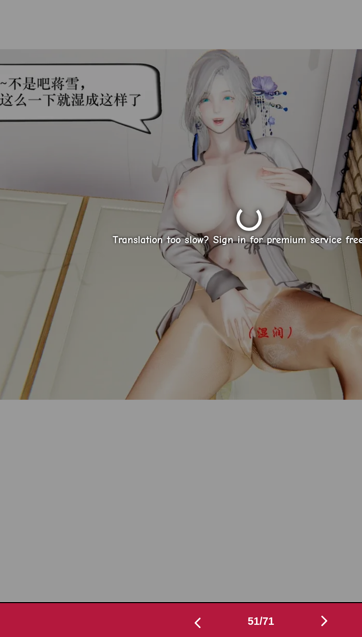
click at [205, 620] on button "button" at bounding box center [216, 619] width 44 height 11
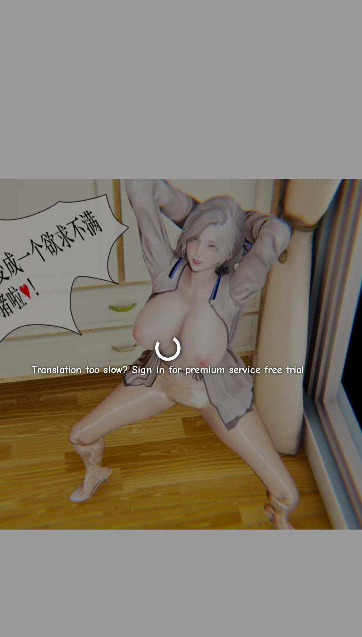
click at [146, 584] on div "Translation too slow? Sign in for premium service free trial" at bounding box center [173, 430] width 349 height 423
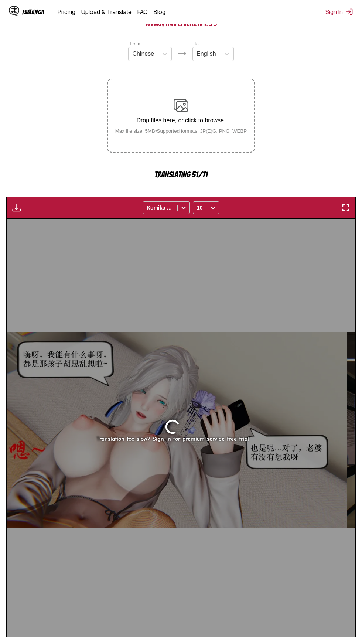
scroll to position [78, 0]
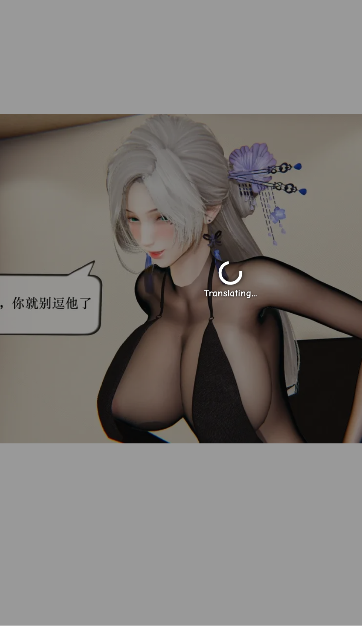
click at [150, 637] on div "IsManga Pricing Upload & Translate FAQ Blog Sign In Pricing Upload & Translate …" at bounding box center [181, 352] width 362 height 762
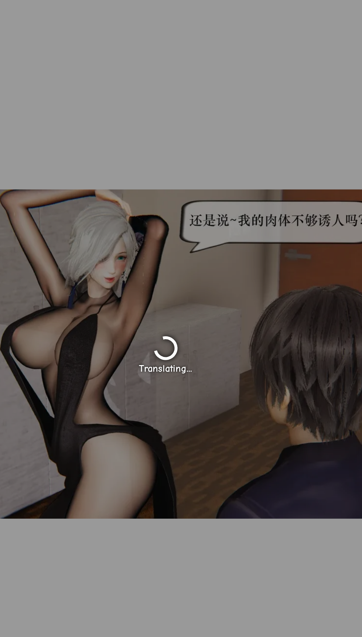
click at [178, 608] on div "Translating..." at bounding box center [171, 430] width 349 height 423
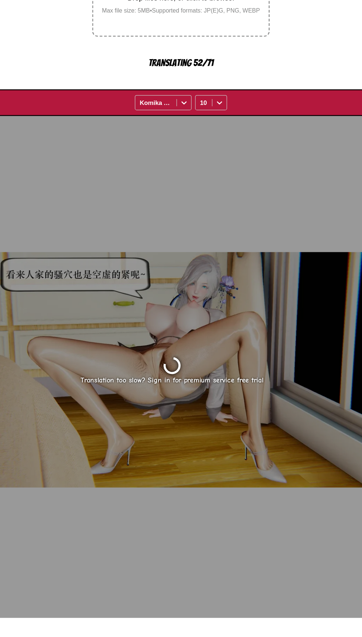
scroll to position [0, 19206]
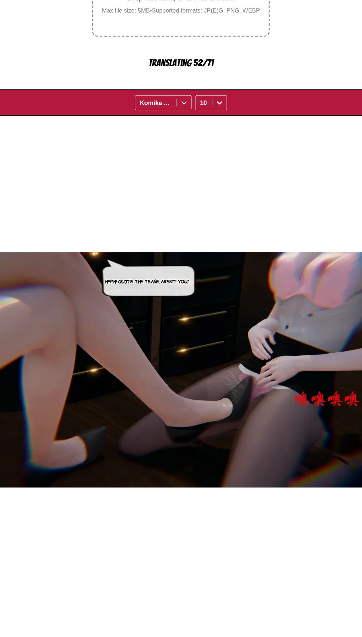
click at [167, 637] on div "IsManga Pricing Upload & Translate FAQ Blog Sign In Pricing Upload & Translate …" at bounding box center [181, 352] width 362 height 762
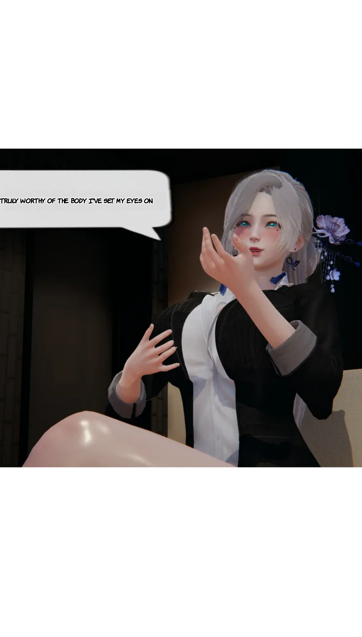
scroll to position [77, 0]
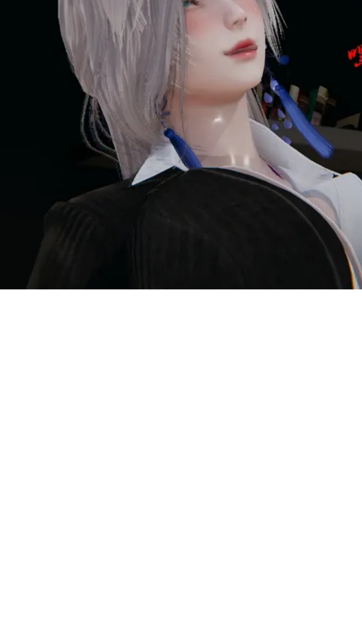
scroll to position [78, 0]
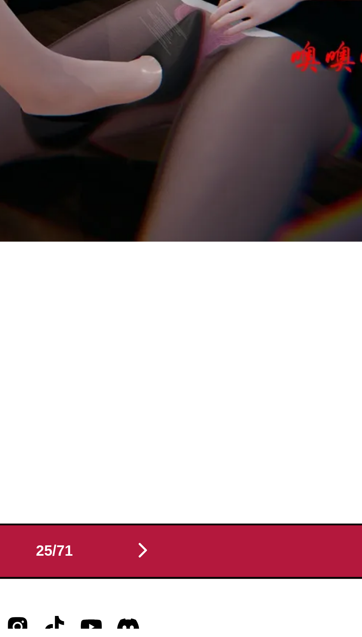
scroll to position [128, 0]
click at [220, 590] on div "Hmph! Quite the tease, aren't you!" at bounding box center [178, 380] width 349 height 423
click at [221, 601] on img "button" at bounding box center [216, 602] width 9 height 9
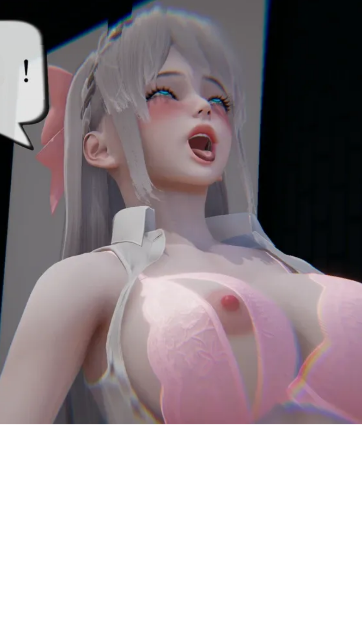
scroll to position [78, 0]
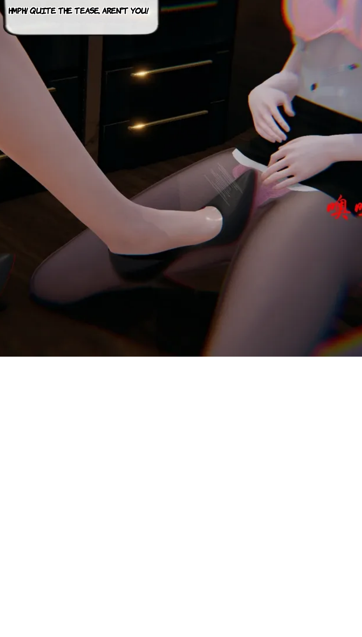
scroll to position [78, 0]
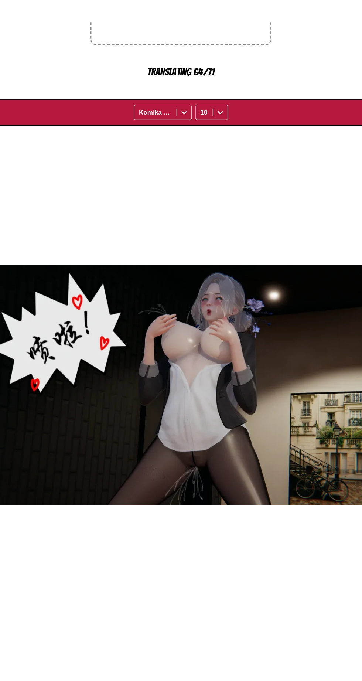
scroll to position [0, 0]
